Goal: Task Accomplishment & Management: Use online tool/utility

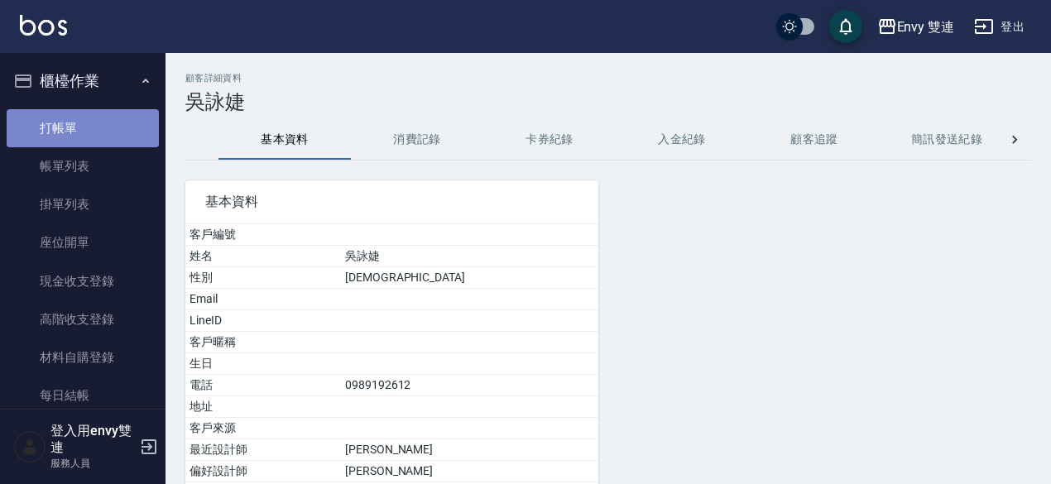
click at [89, 118] on link "打帳單" at bounding box center [83, 128] width 152 height 38
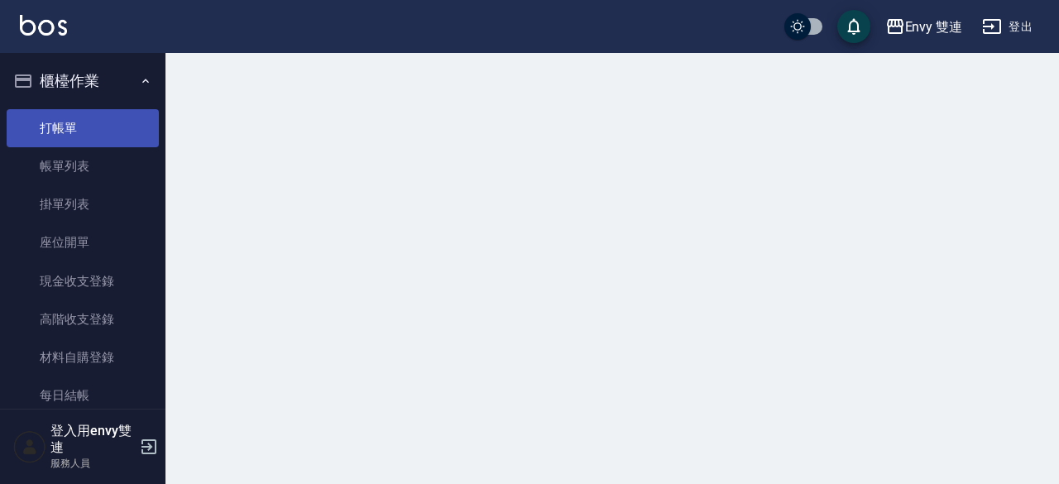
click at [89, 118] on link "打帳單" at bounding box center [83, 128] width 152 height 38
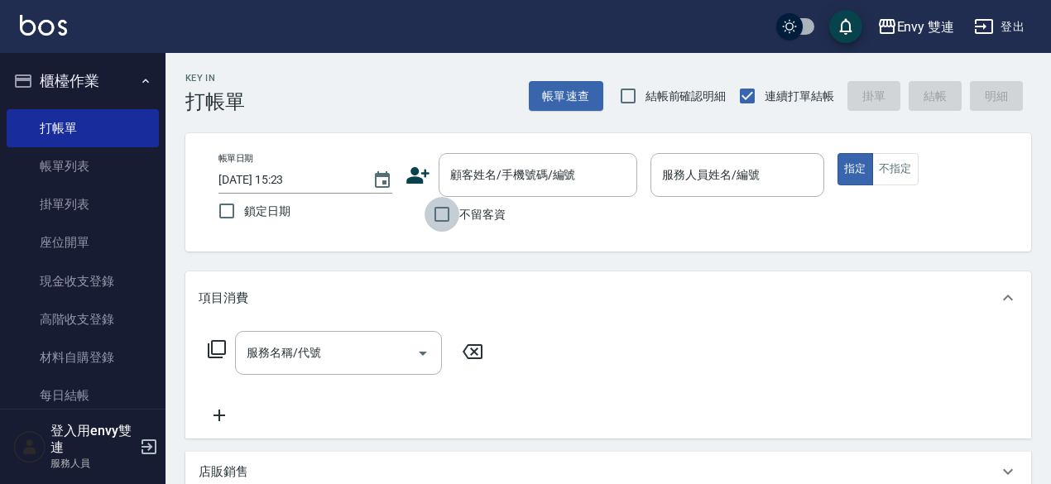
click at [447, 219] on input "不留客資" at bounding box center [442, 214] width 35 height 35
checkbox input "true"
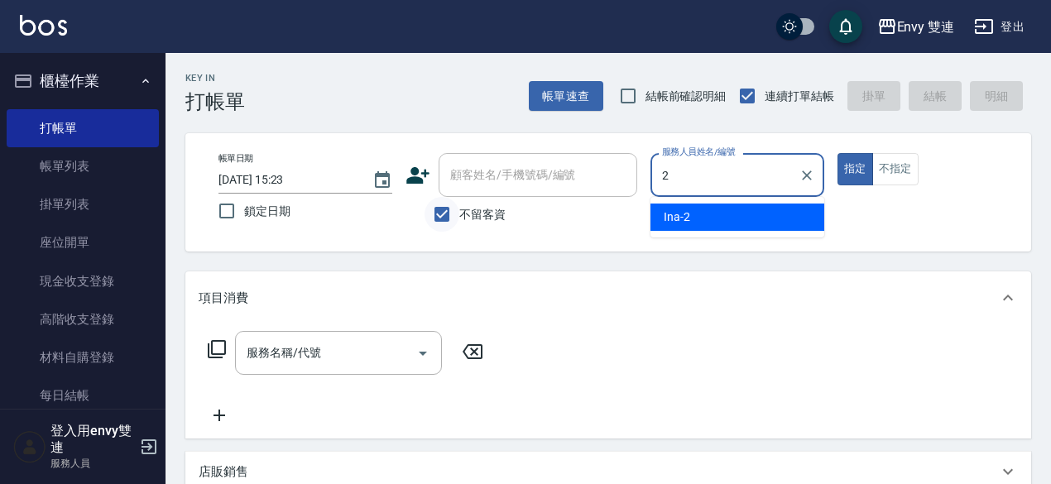
type input "Ina-2"
type button "true"
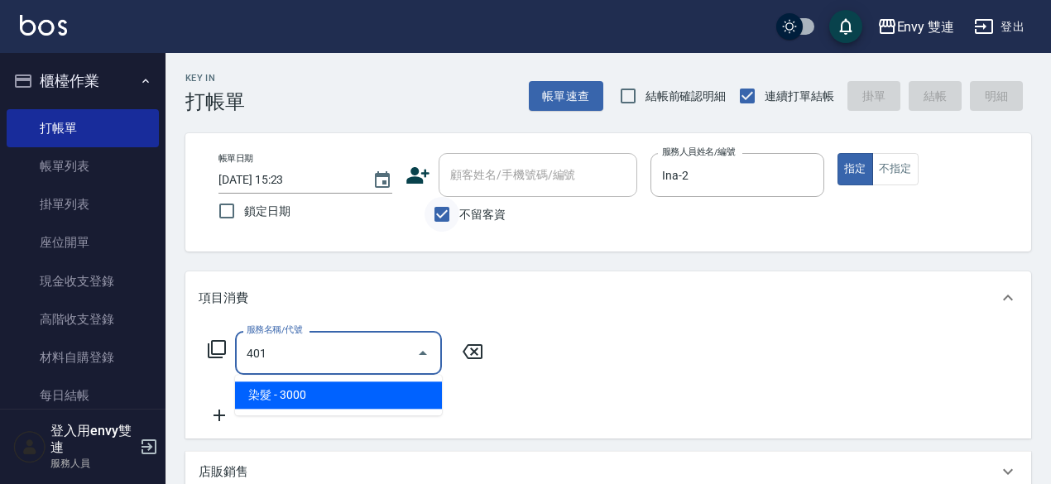
type input "染髮(401)"
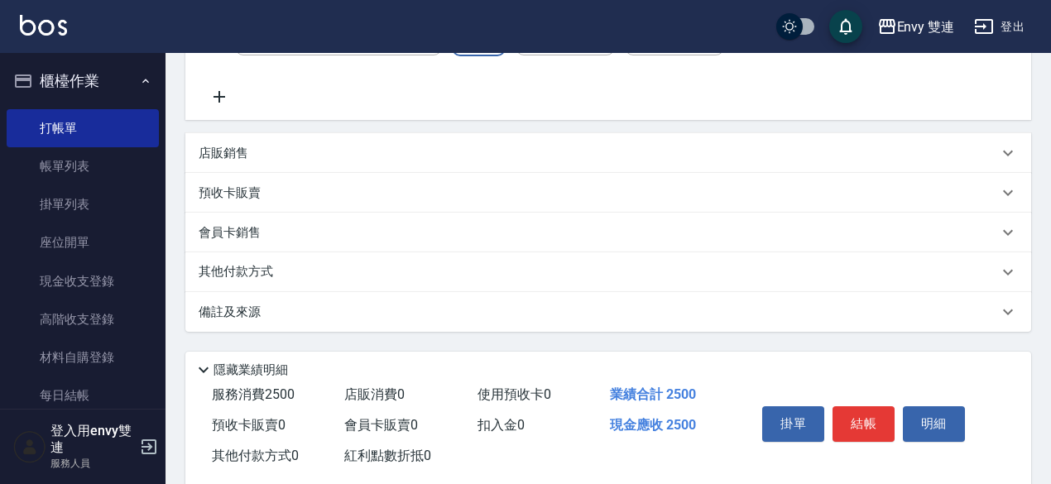
scroll to position [353, 0]
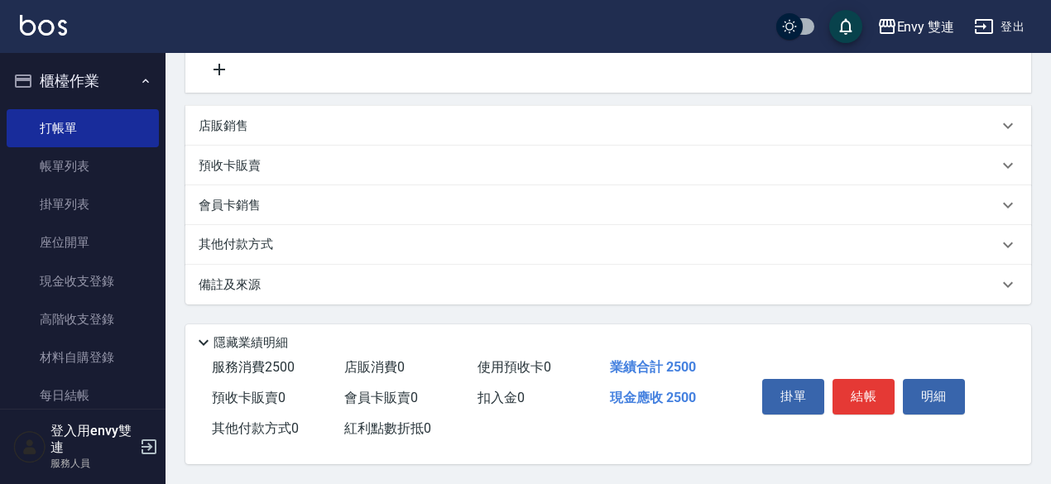
type input "2500"
click at [367, 243] on div "其他付款方式" at bounding box center [598, 245] width 799 height 18
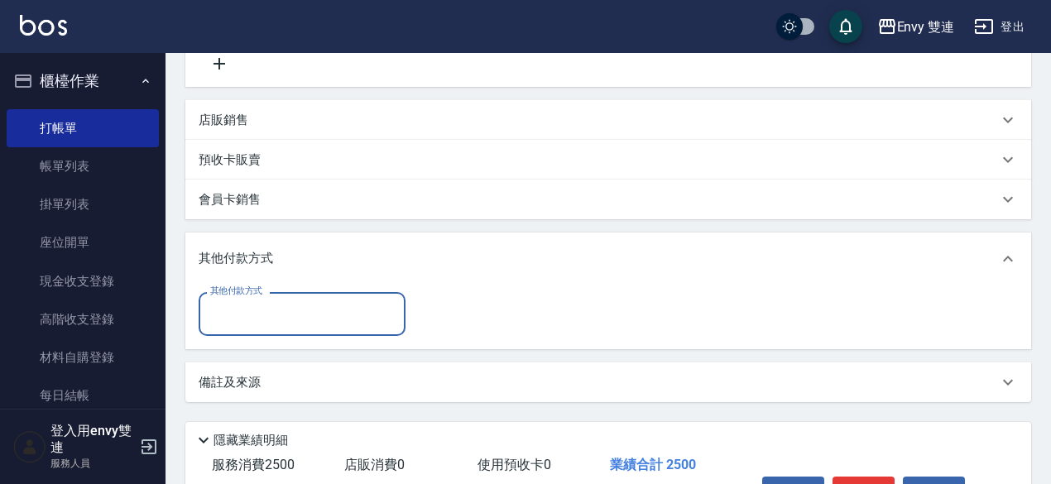
scroll to position [0, 0]
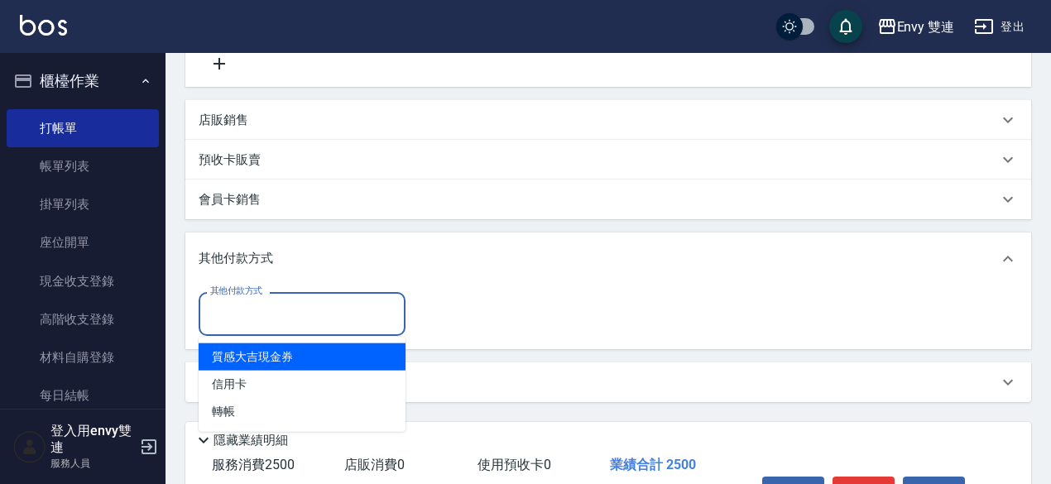
click at [313, 315] on input "其他付款方式" at bounding box center [302, 314] width 192 height 29
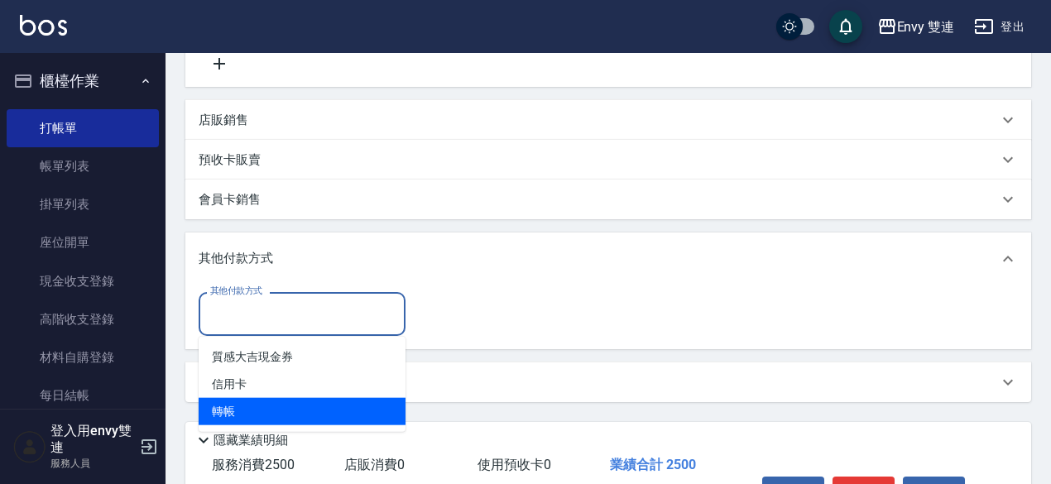
click at [300, 405] on span "轉帳" at bounding box center [302, 411] width 207 height 27
type input "轉帳"
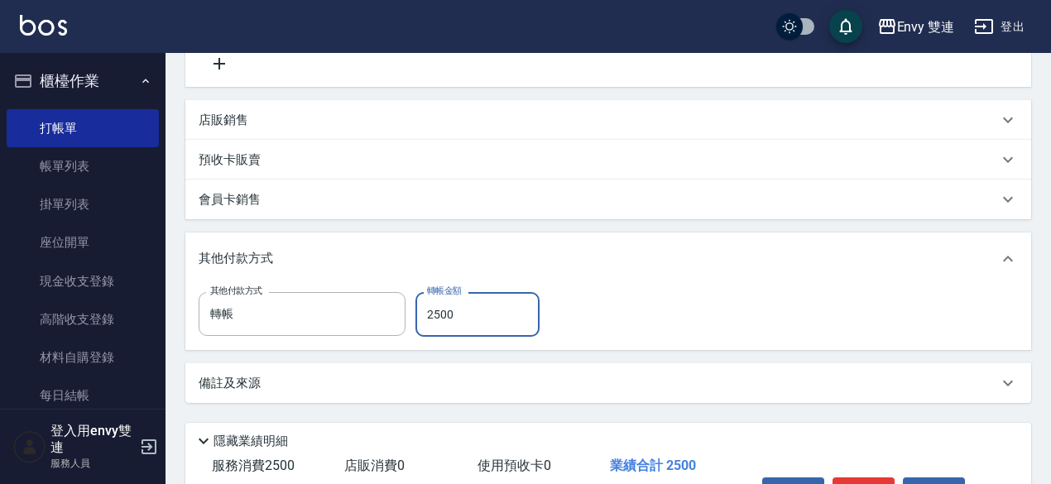
scroll to position [457, 0]
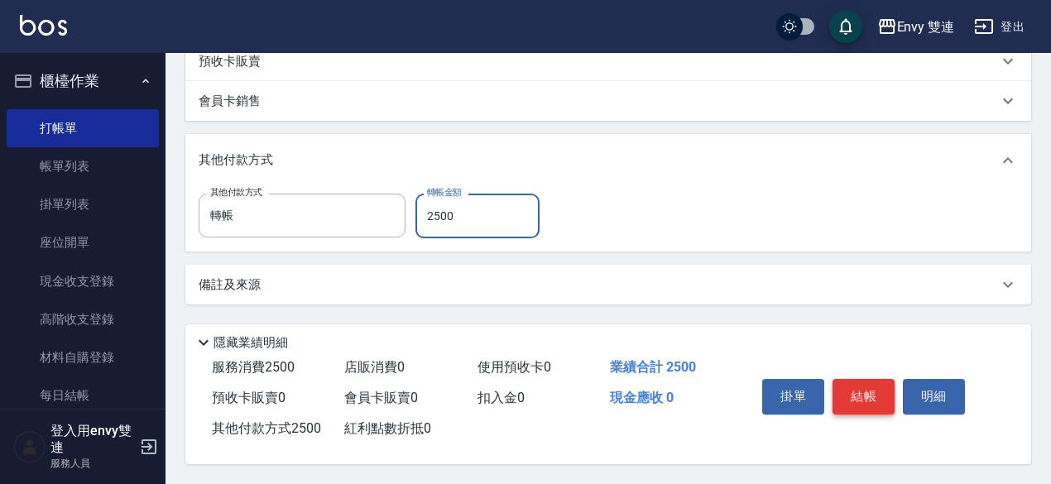
type input "2500"
click at [859, 380] on button "結帳" at bounding box center [864, 396] width 62 height 35
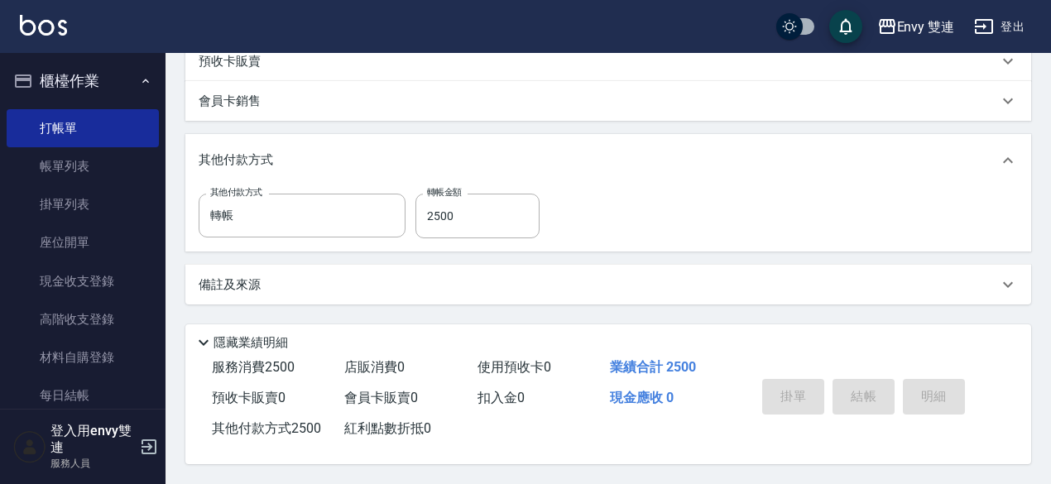
type input "[DATE] 15:25"
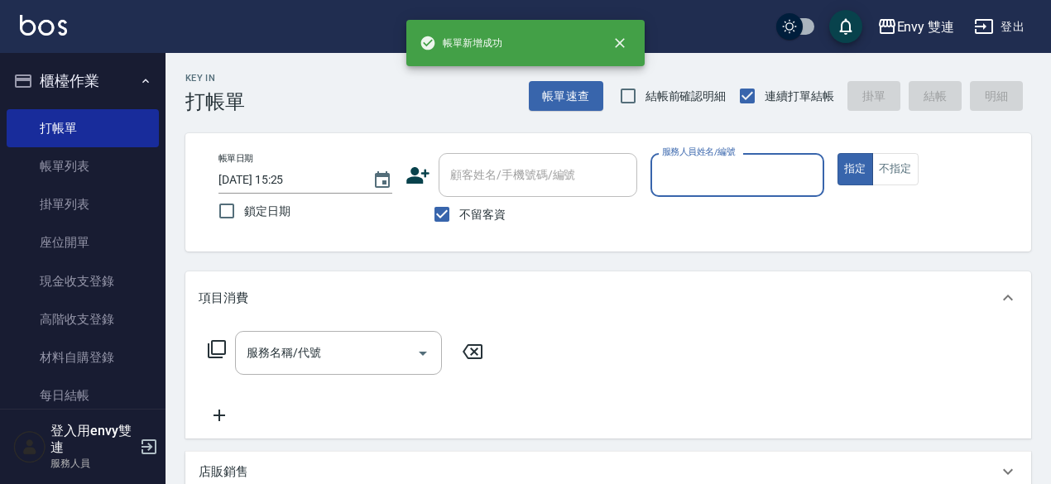
scroll to position [0, 0]
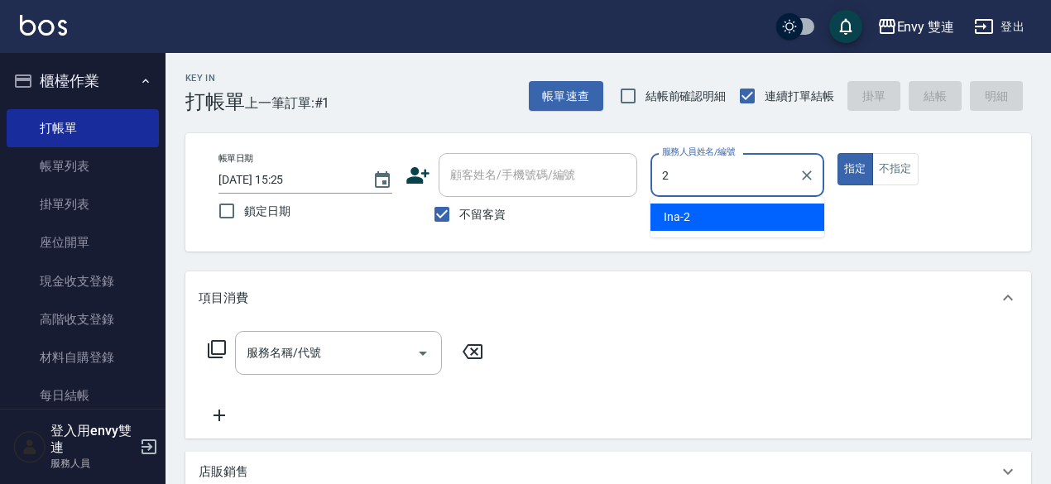
type input "Ina-2"
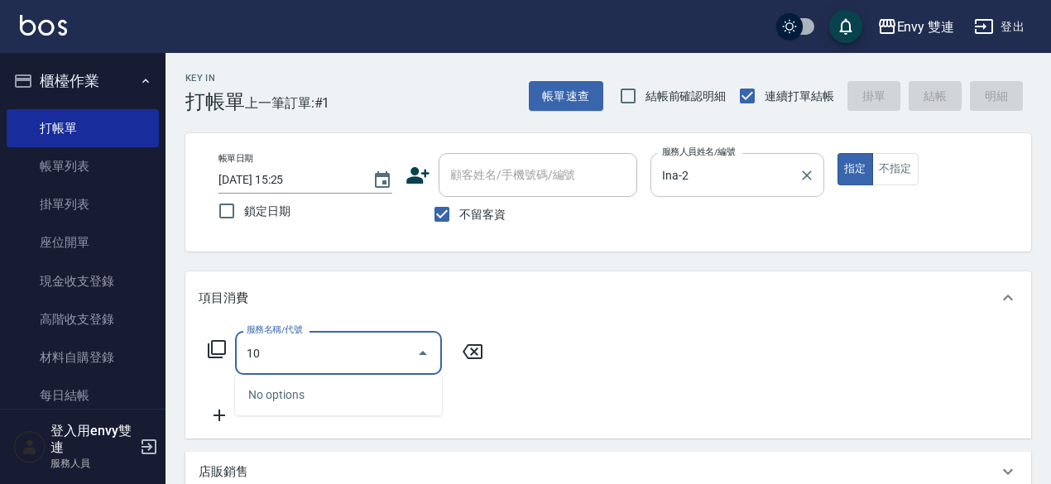
type input "1"
type input "2"
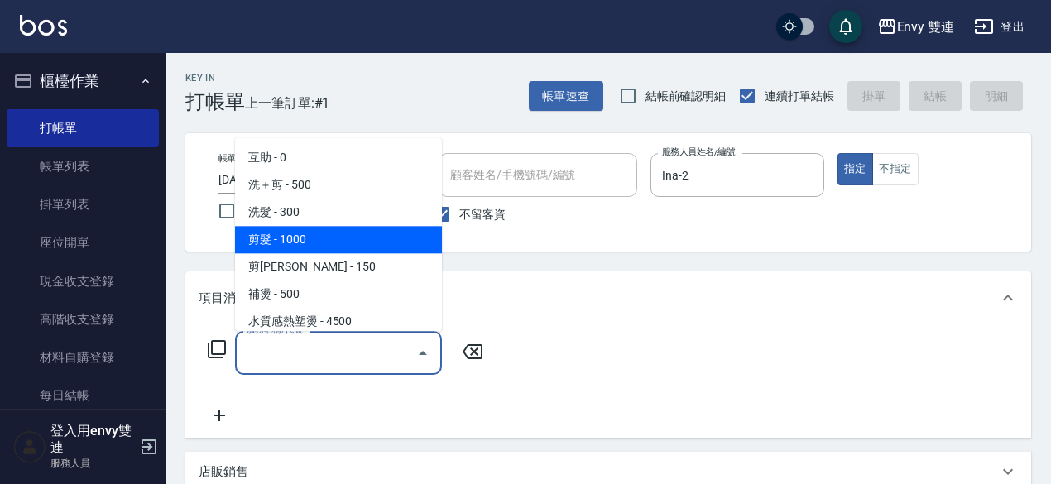
scroll to position [8, 0]
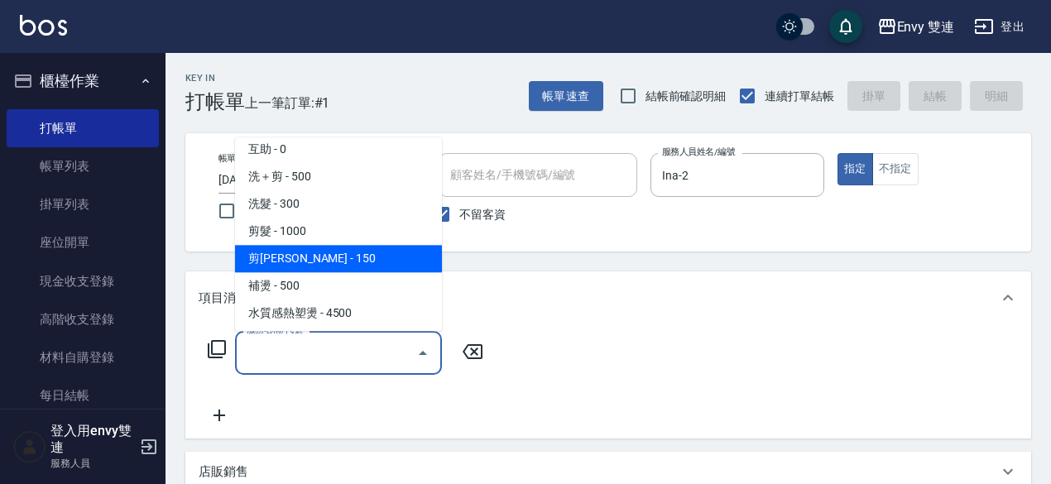
click at [339, 266] on span "剪[PERSON_NAME] - 150" at bounding box center [338, 258] width 207 height 27
type input "剪[PERSON_NAME](202)"
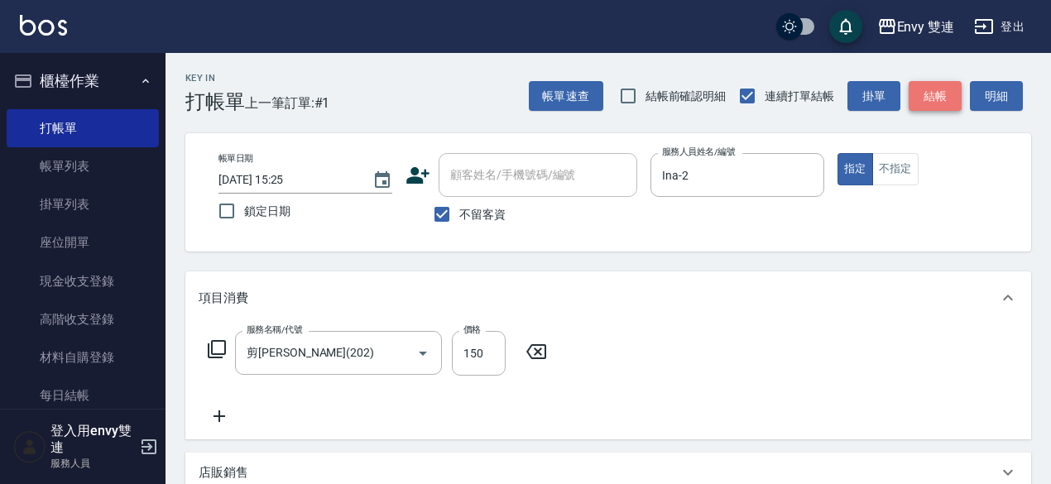
click at [941, 87] on button "結帳" at bounding box center [935, 96] width 53 height 31
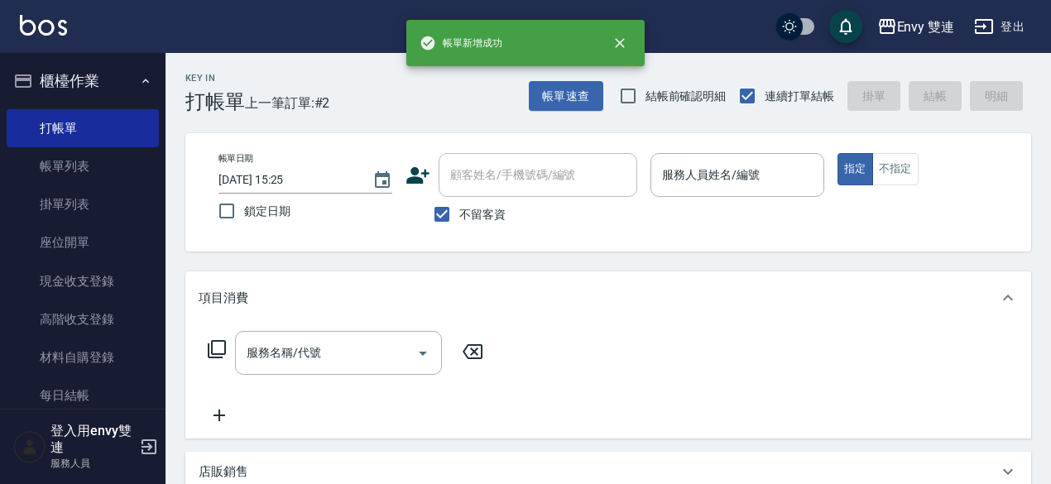
click at [941, 87] on div "帳單速查 結帳前確認明細 連續打單結帳 掛單 結帳 明細" at bounding box center [780, 96] width 502 height 35
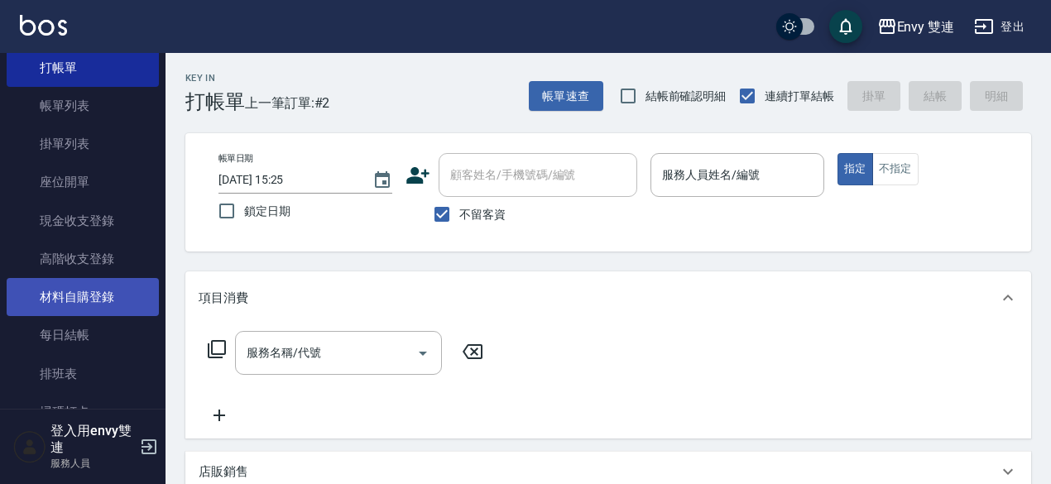
scroll to position [61, 0]
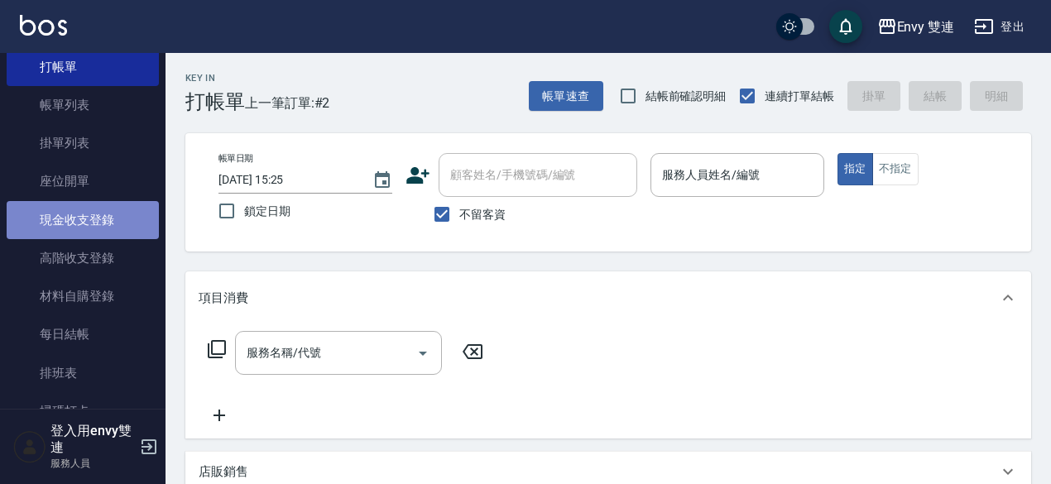
click at [108, 225] on link "現金收支登錄" at bounding box center [83, 220] width 152 height 38
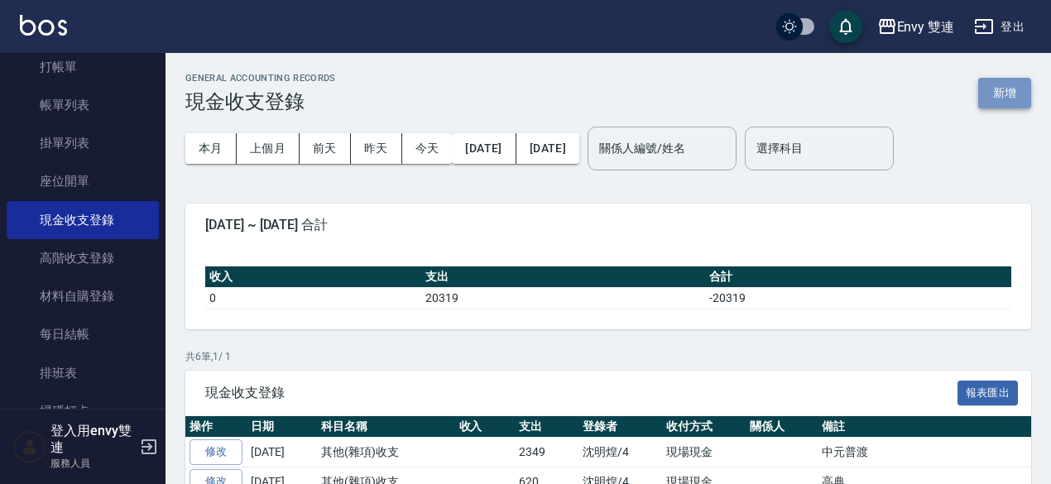
click at [1008, 94] on button "新增" at bounding box center [1004, 93] width 53 height 31
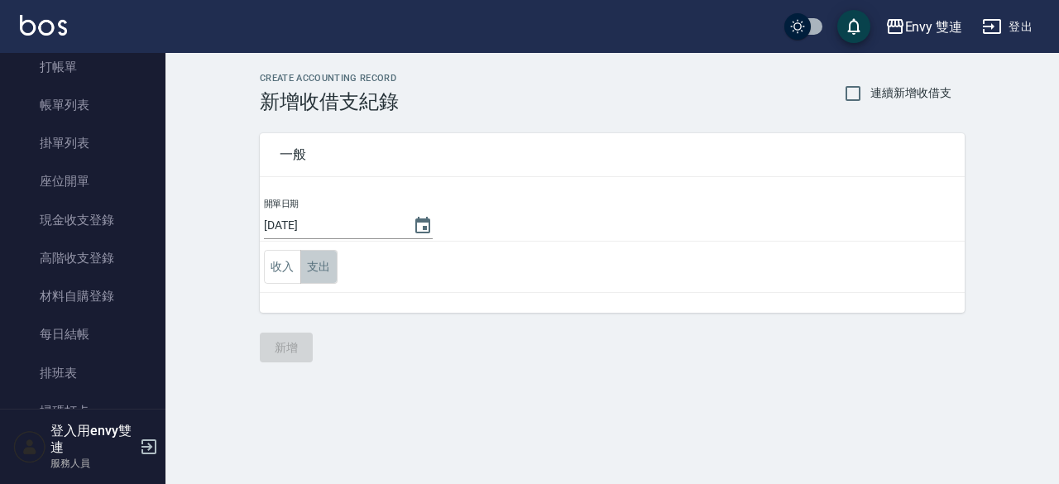
click at [311, 266] on button "支出" at bounding box center [318, 267] width 37 height 34
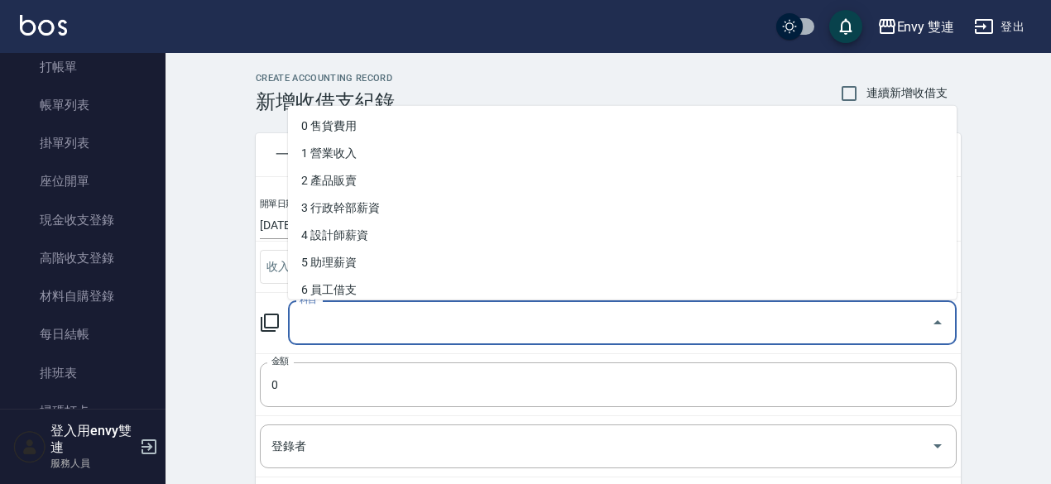
click at [343, 312] on input "科目" at bounding box center [609, 323] width 629 height 29
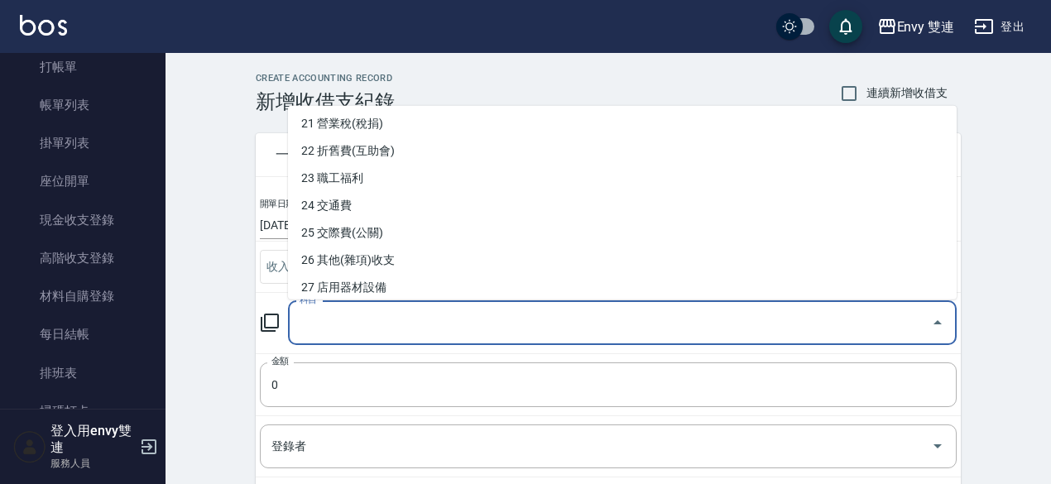
scroll to position [584, 0]
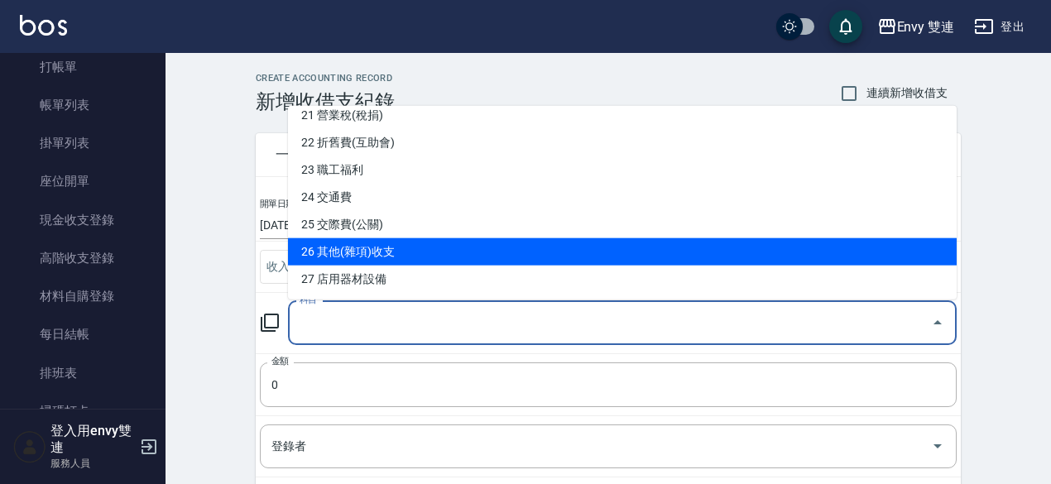
click at [404, 247] on li "26 其他(雜項)收支" at bounding box center [622, 251] width 669 height 27
type input "26 其他(雜項)收支"
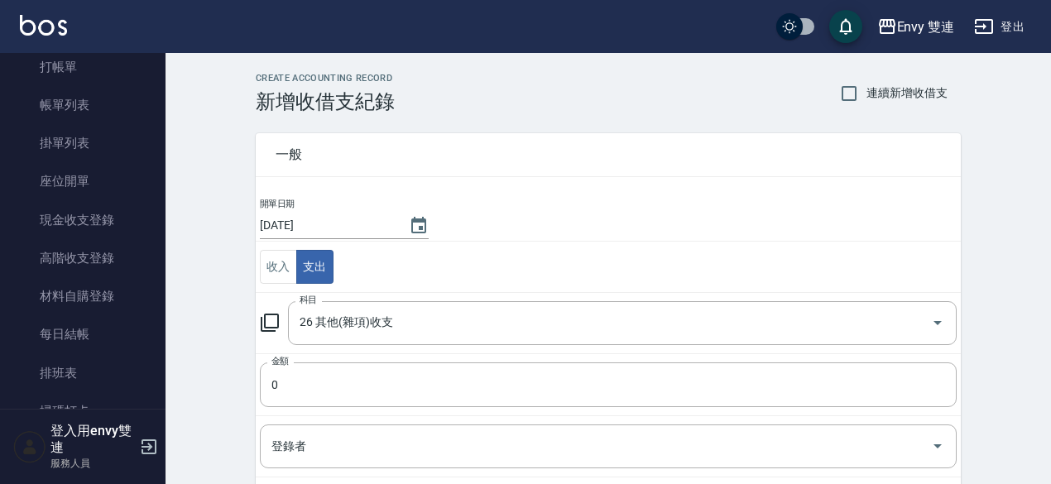
click at [404, 247] on td "收入 支出" at bounding box center [608, 267] width 705 height 51
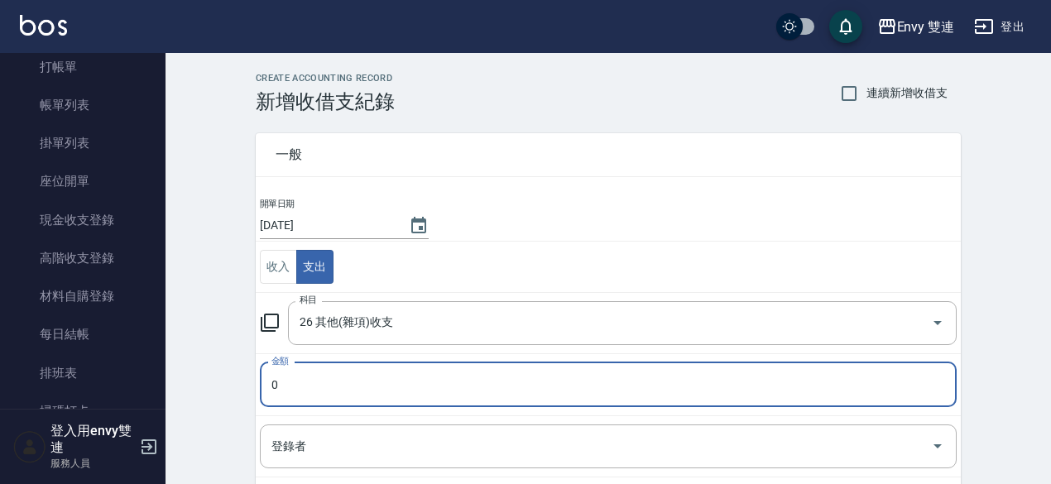
click at [375, 388] on input "0" at bounding box center [608, 384] width 697 height 45
type input "0600"
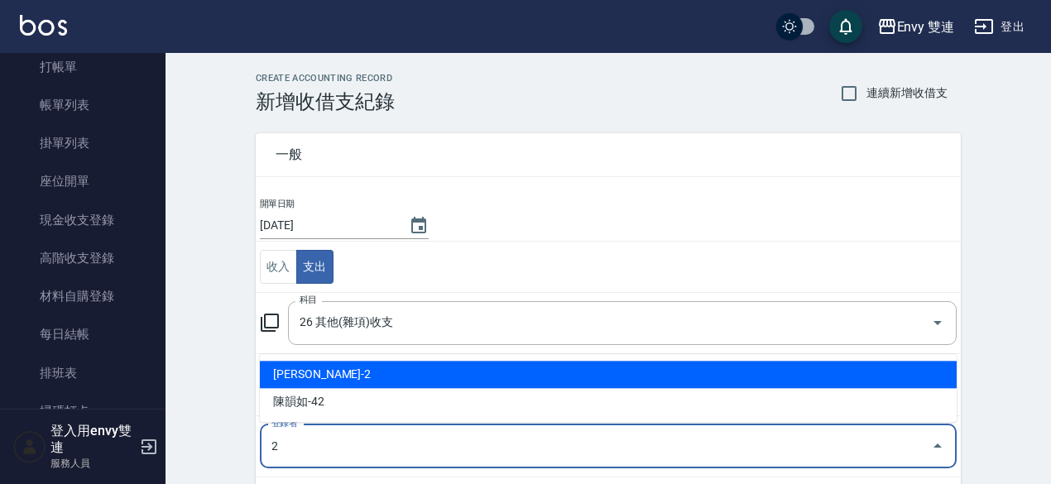
type input "[PERSON_NAME]-2"
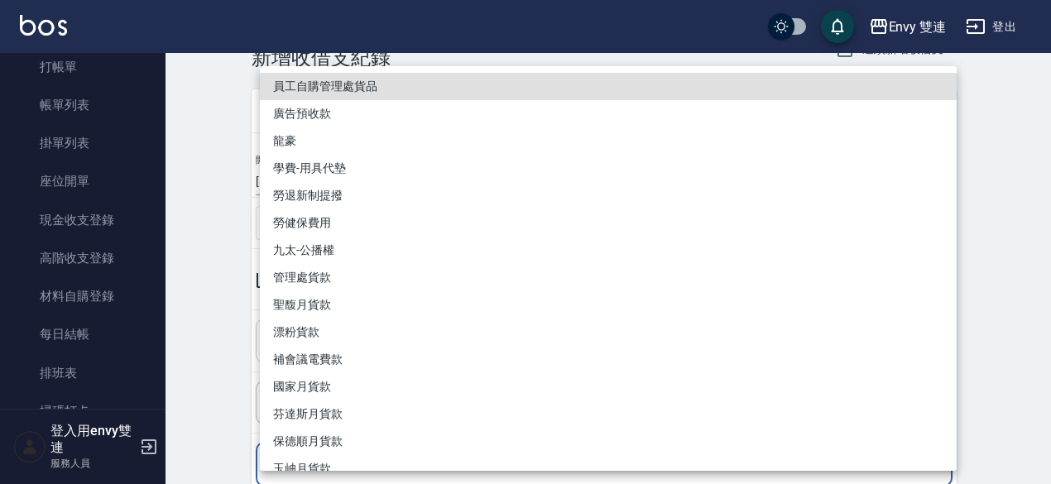
scroll to position [243, 0]
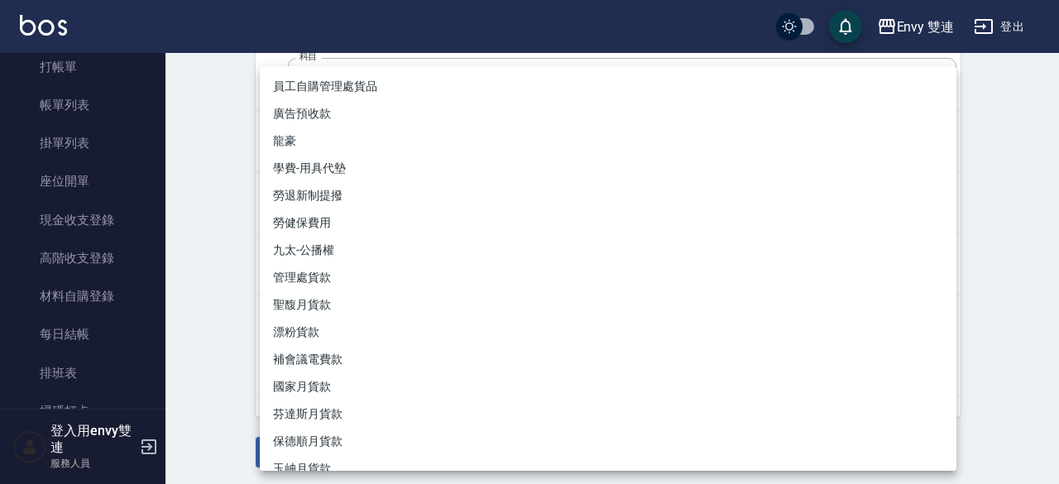
click at [225, 332] on div at bounding box center [529, 242] width 1059 height 484
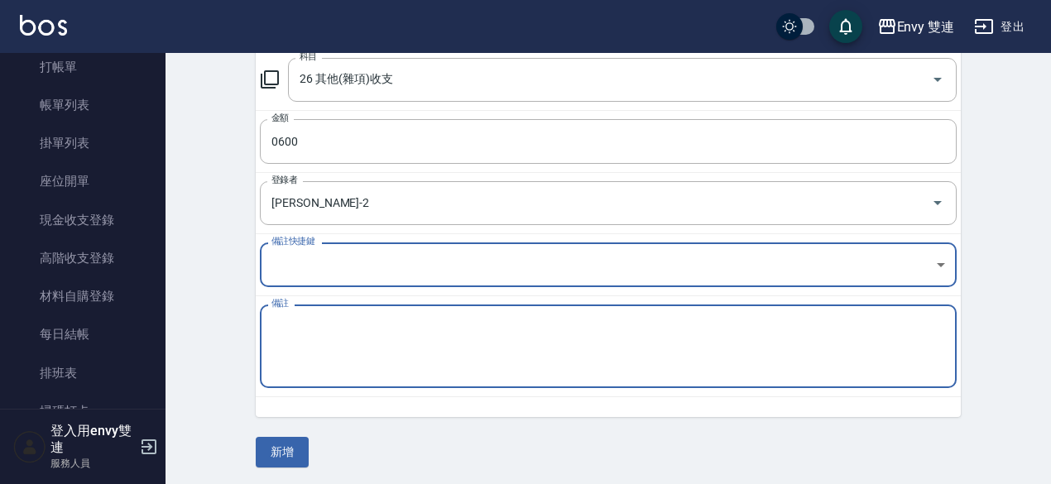
click at [321, 340] on textarea "備註" at bounding box center [608, 347] width 674 height 56
type textarea "監視器維修600"
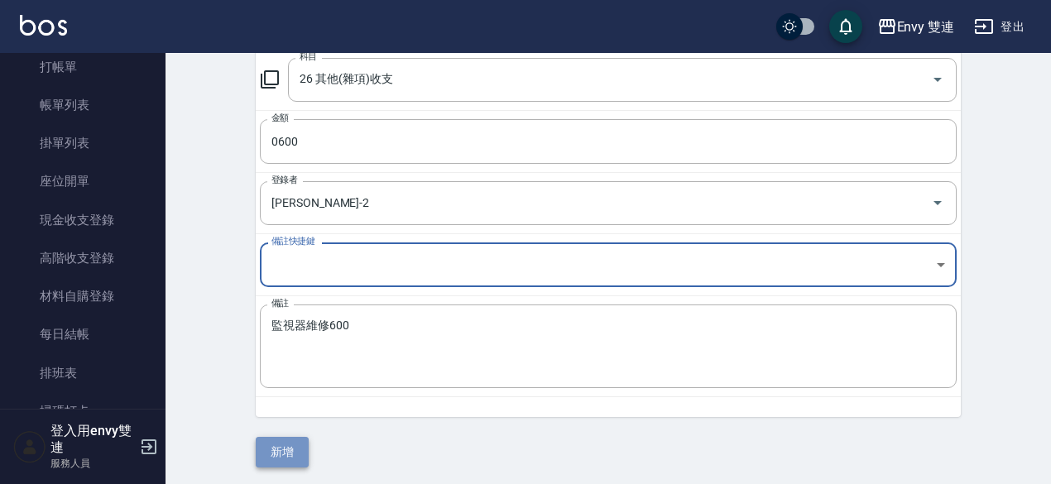
click at [290, 456] on button "新增" at bounding box center [282, 452] width 53 height 31
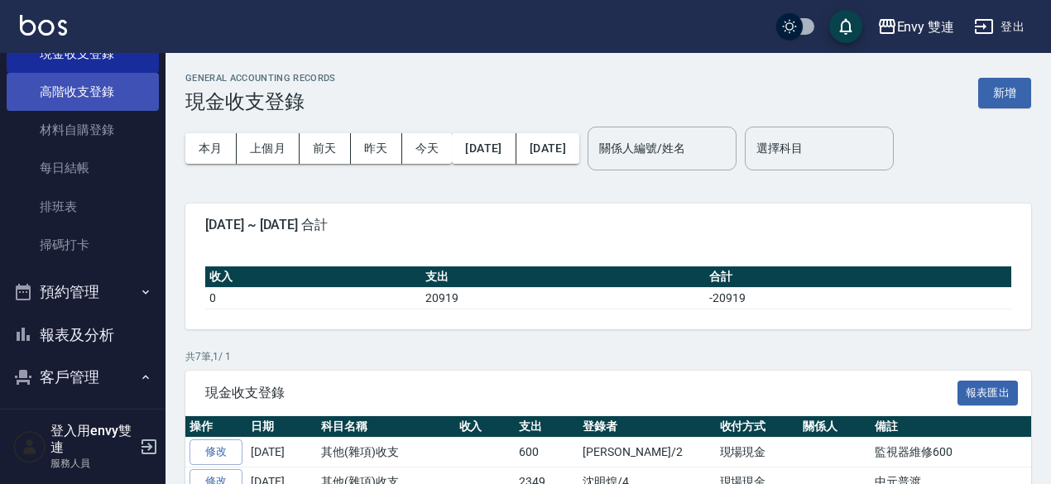
scroll to position [235, 0]
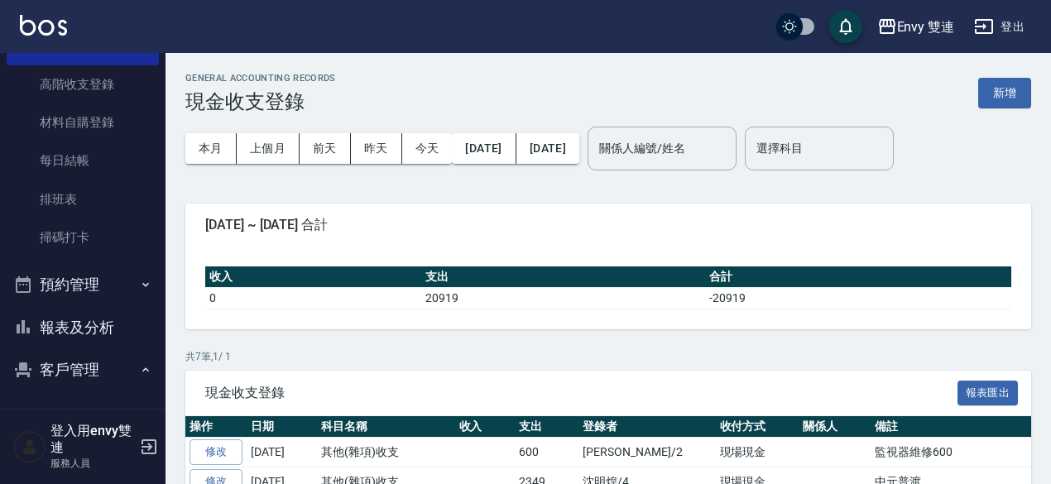
click at [93, 337] on button "報表及分析" at bounding box center [83, 327] width 152 height 43
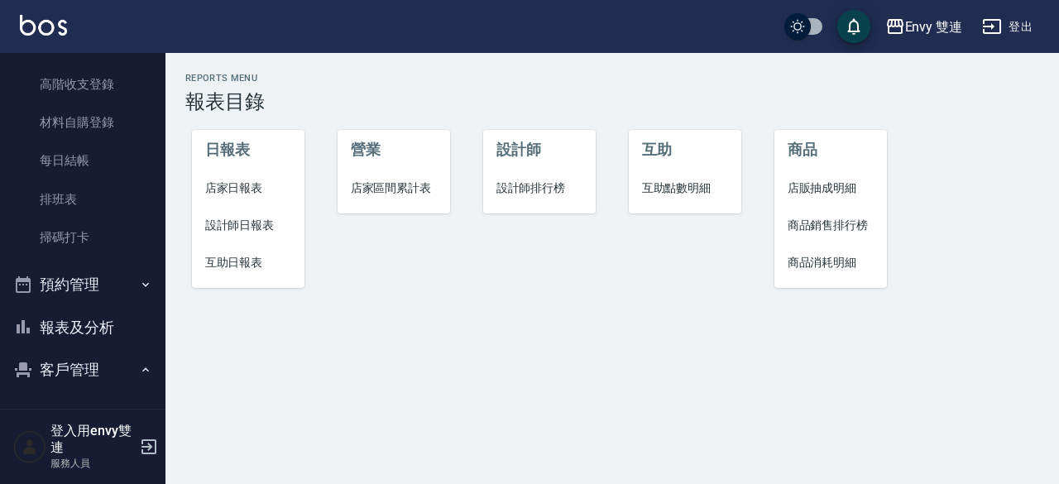
click at [250, 226] on span "設計師日報表" at bounding box center [248, 225] width 87 height 17
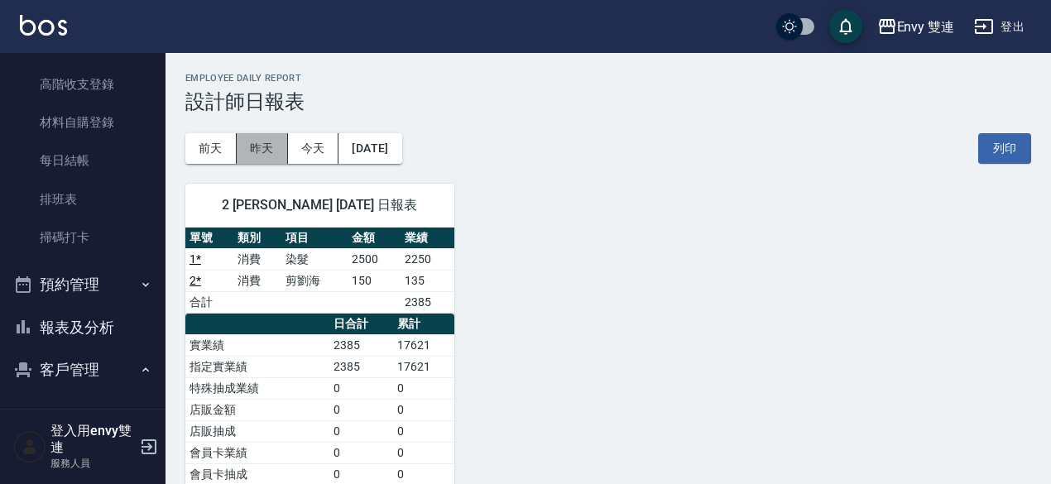
click at [260, 151] on button "昨天" at bounding box center [262, 148] width 51 height 31
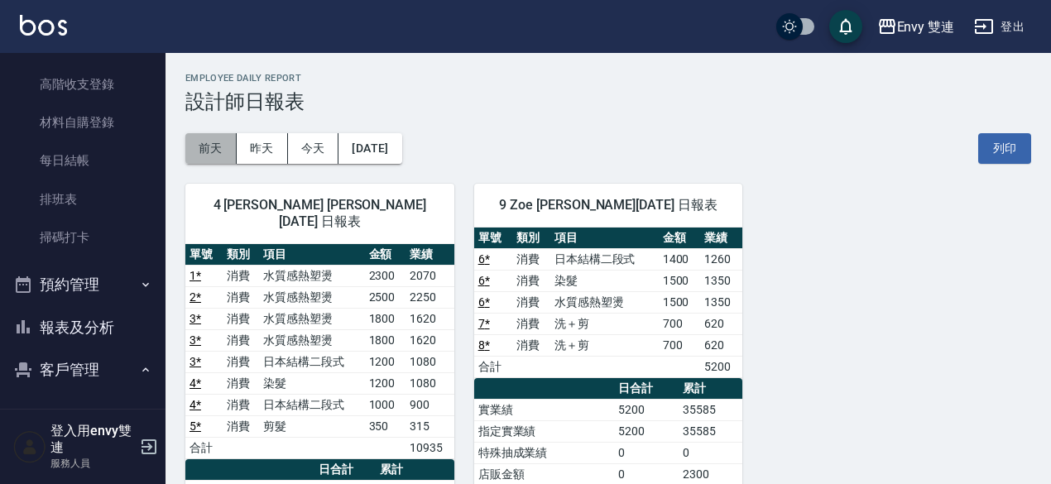
click at [221, 143] on button "前天" at bounding box center [210, 148] width 51 height 31
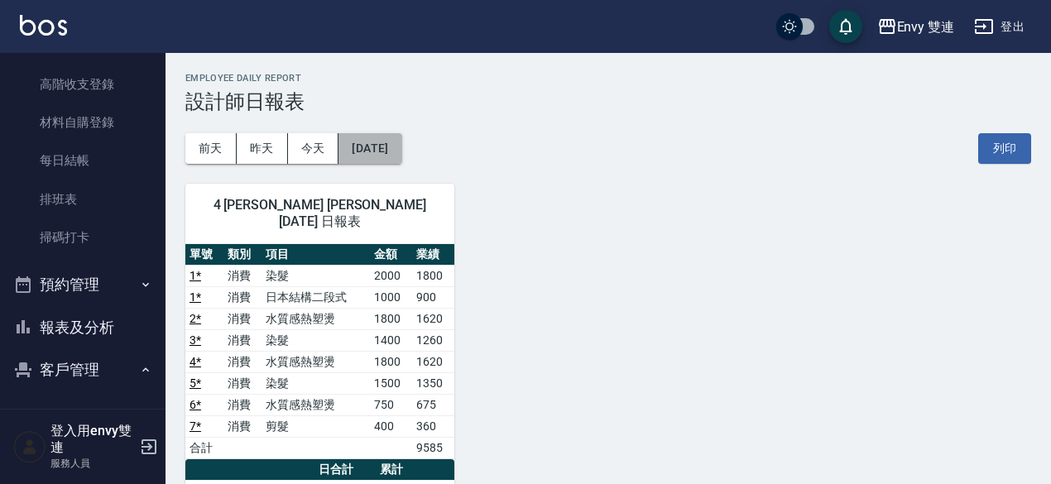
click at [371, 144] on button "[DATE]" at bounding box center [369, 148] width 63 height 31
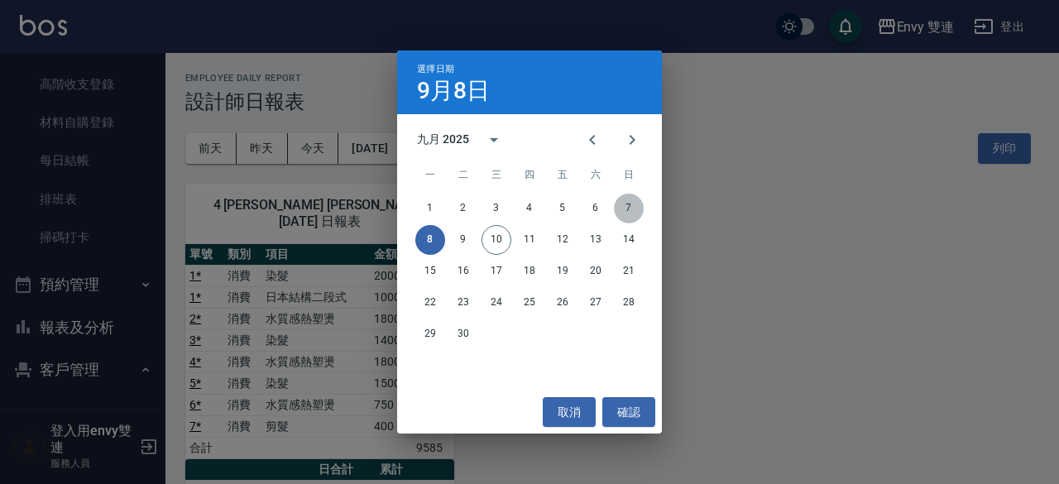
click at [622, 214] on button "7" at bounding box center [629, 209] width 30 height 30
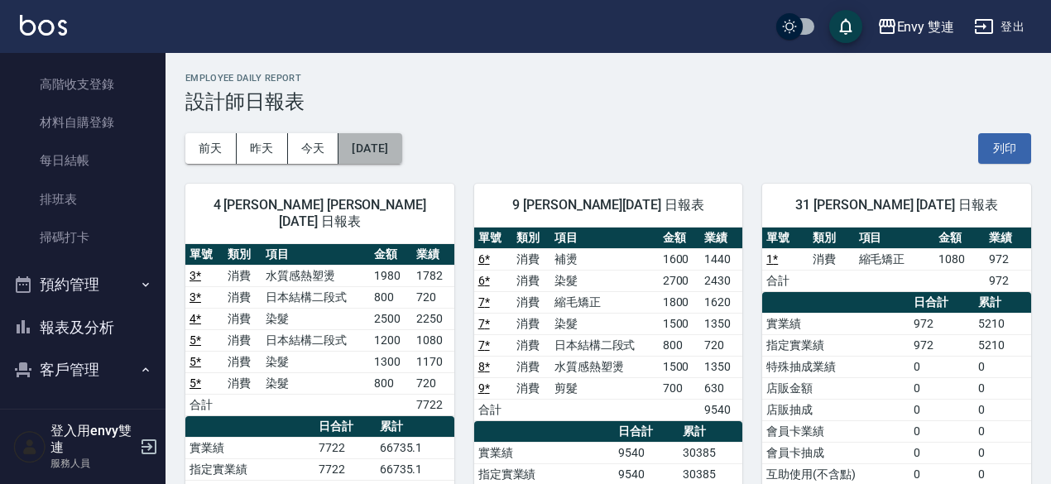
click at [401, 136] on button "[DATE]" at bounding box center [369, 148] width 63 height 31
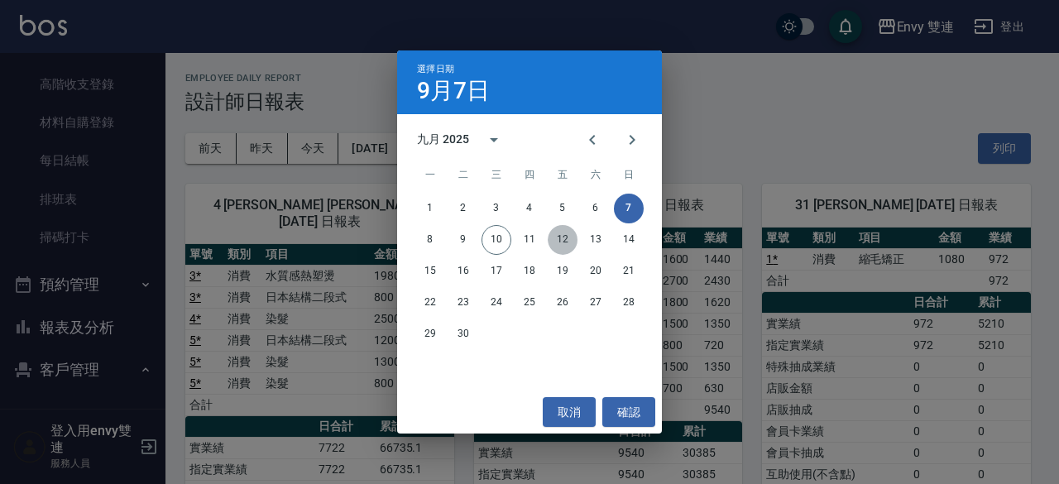
click at [565, 238] on button "12" at bounding box center [563, 240] width 30 height 30
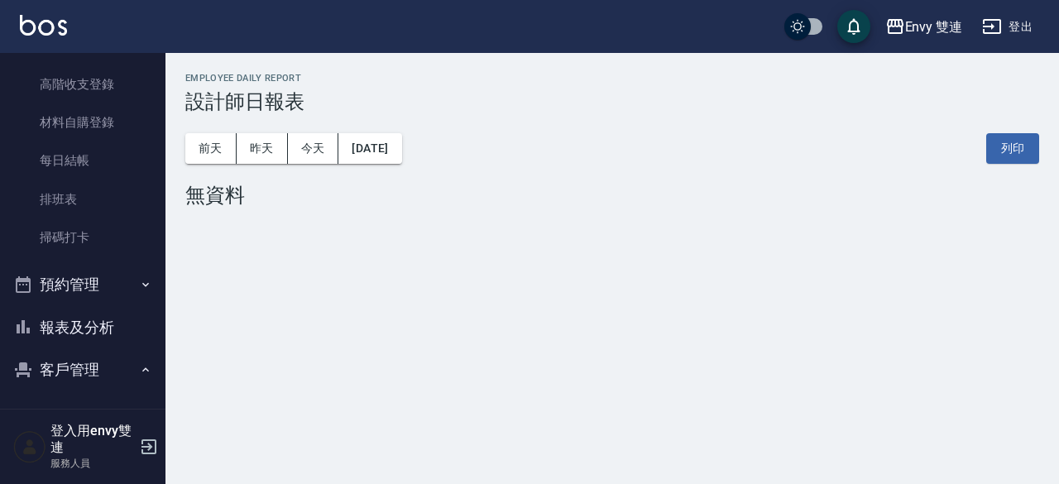
drag, startPoint x: 372, startPoint y: 132, endPoint x: 377, endPoint y: 169, distance: 37.6
click at [377, 169] on div "[DATE] [DATE] [DATE] [DATE] 列印" at bounding box center [612, 148] width 854 height 70
drag, startPoint x: 377, startPoint y: 169, endPoint x: 382, endPoint y: 161, distance: 9.7
click at [382, 161] on div "[DATE] [DATE] [DATE] [DATE] 列印" at bounding box center [612, 148] width 854 height 70
click at [382, 161] on button "[DATE]" at bounding box center [369, 148] width 63 height 31
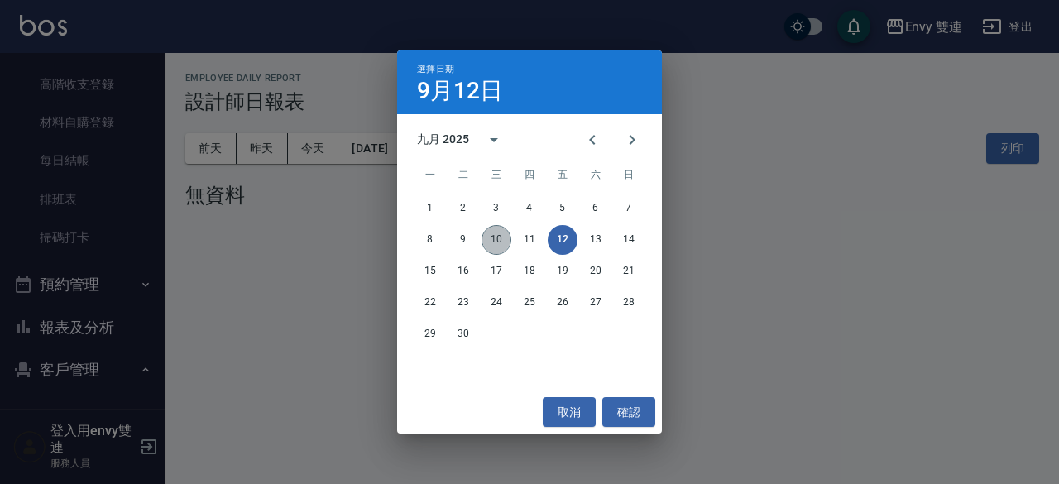
click at [503, 233] on button "10" at bounding box center [497, 240] width 30 height 30
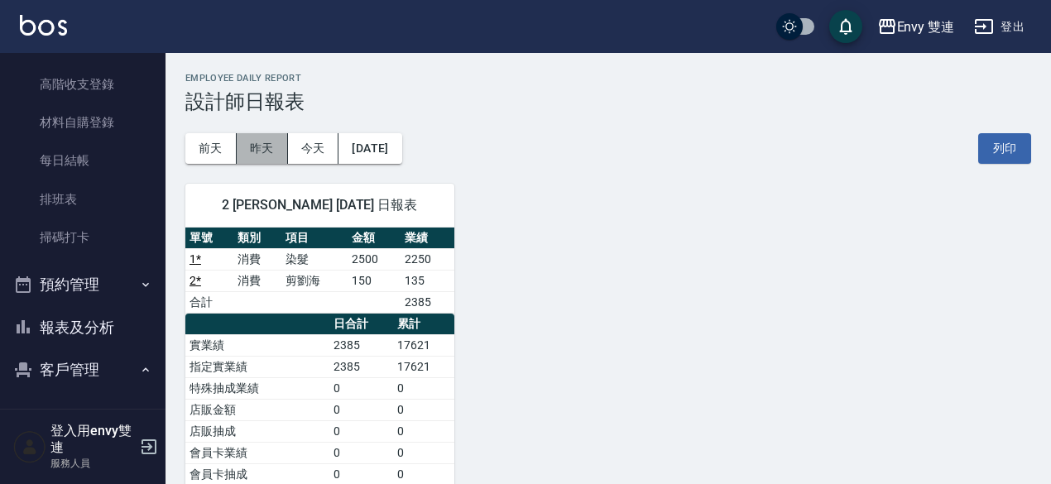
click at [268, 151] on button "昨天" at bounding box center [262, 148] width 51 height 31
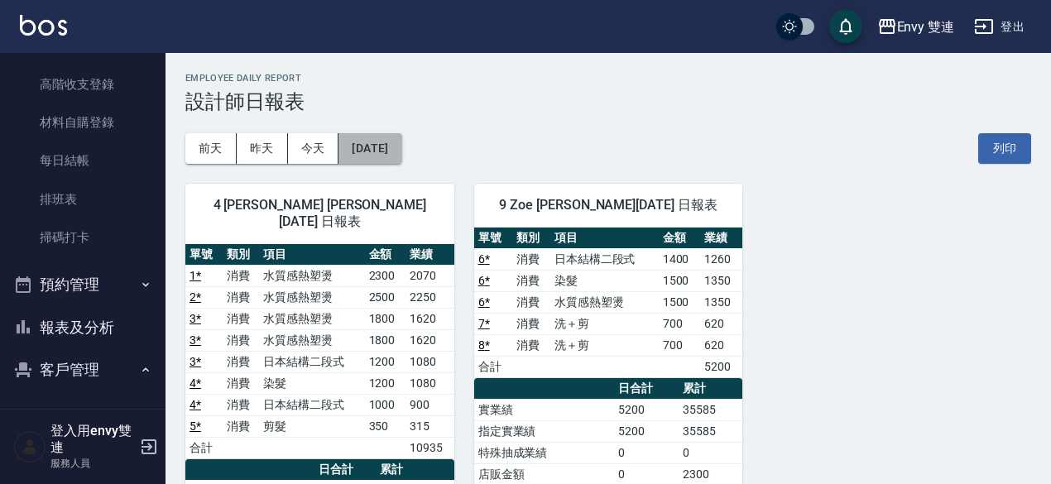
click at [394, 145] on button "[DATE]" at bounding box center [369, 148] width 63 height 31
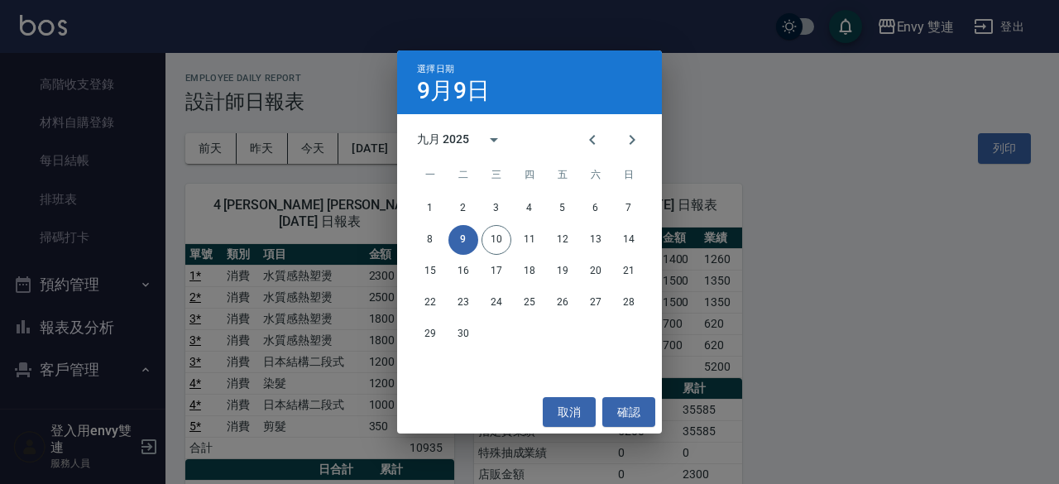
click at [288, 209] on div "選擇日期 9月9日 九月 2025 一 二 三 四 五 六 日 1 2 3 4 5 6 7 8 9 10 11 12 13 14 15 16 17 18 19…" at bounding box center [529, 242] width 1059 height 484
